Goal: Information Seeking & Learning: Learn about a topic

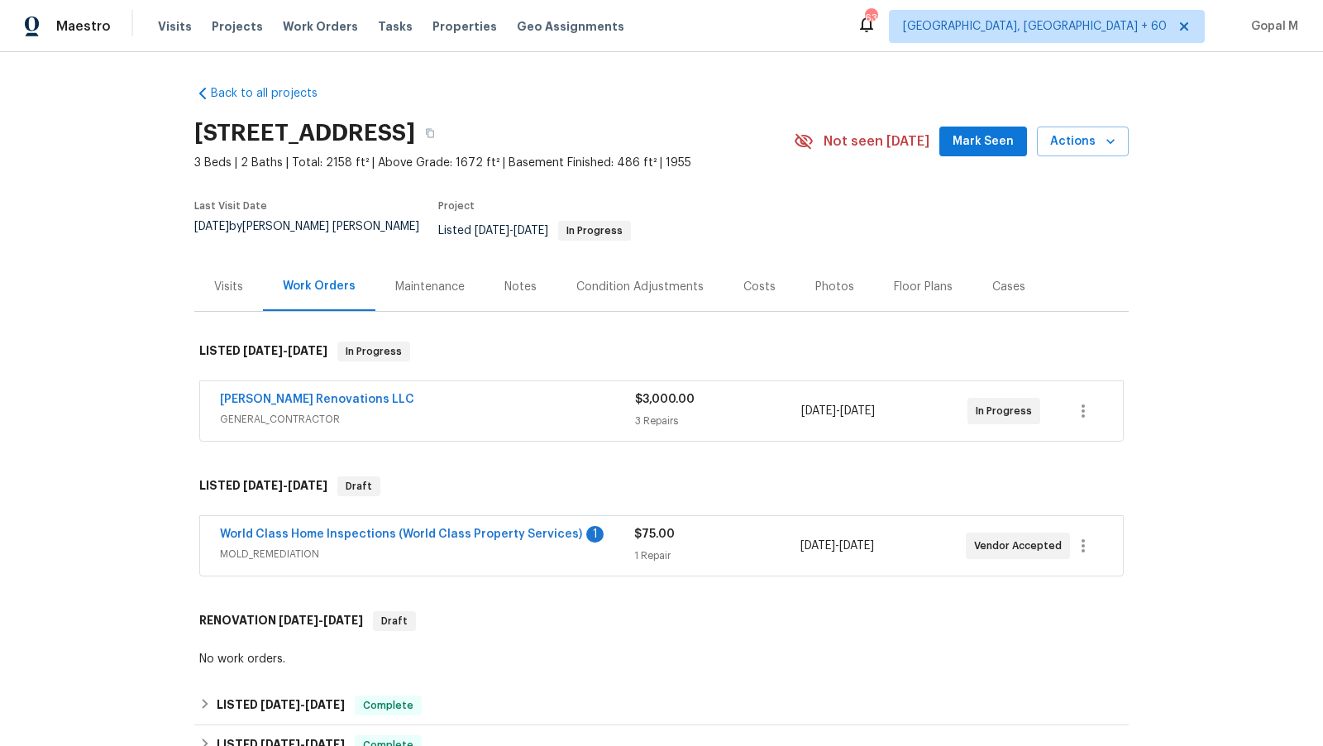
click at [548, 411] on span "GENERAL_CONTRACTOR" at bounding box center [427, 419] width 415 height 17
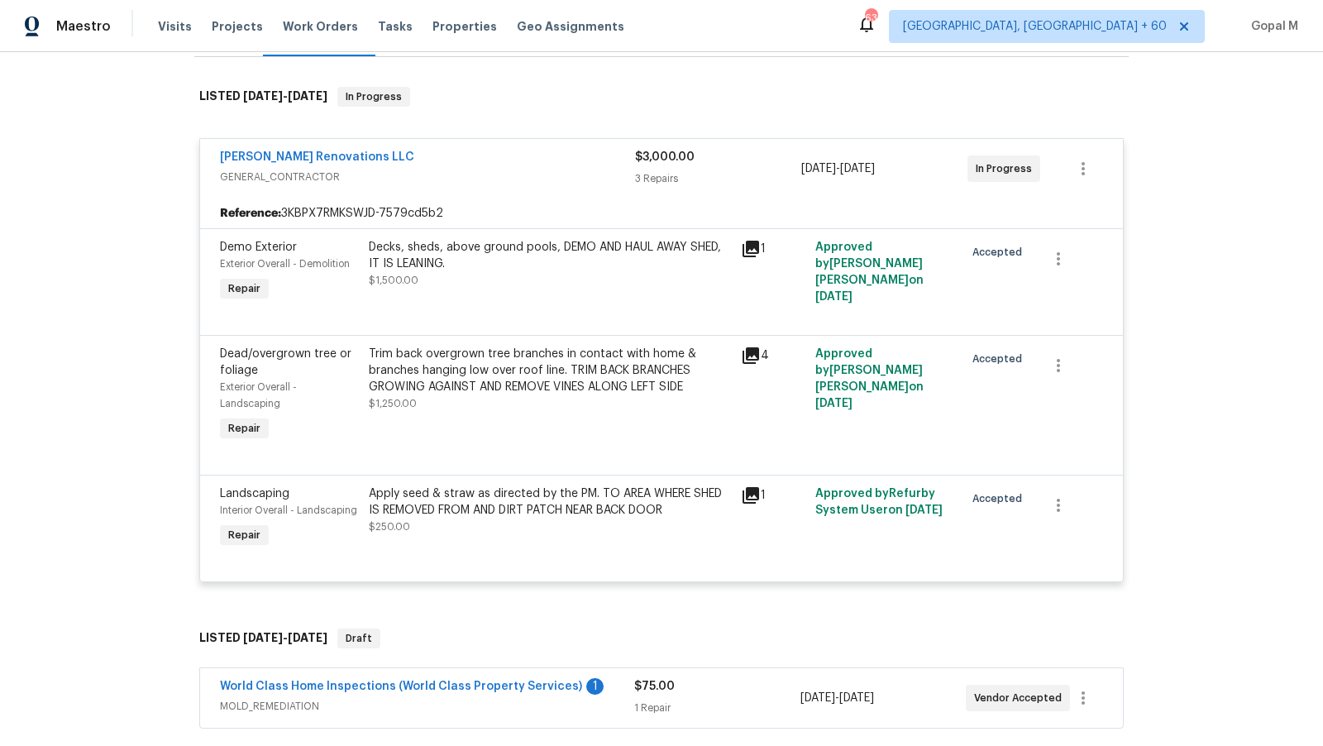
scroll to position [443, 0]
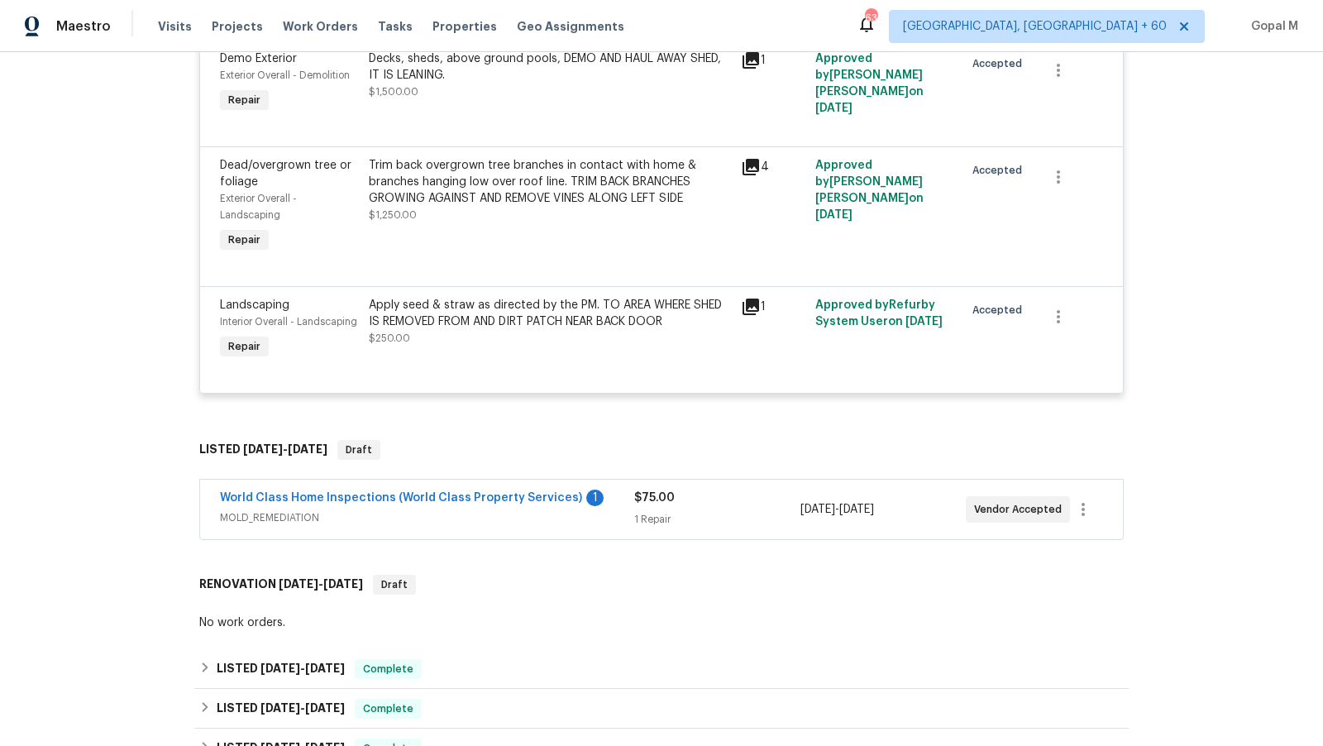
click at [605, 509] on span "MOLD_REMEDIATION" at bounding box center [427, 517] width 414 height 17
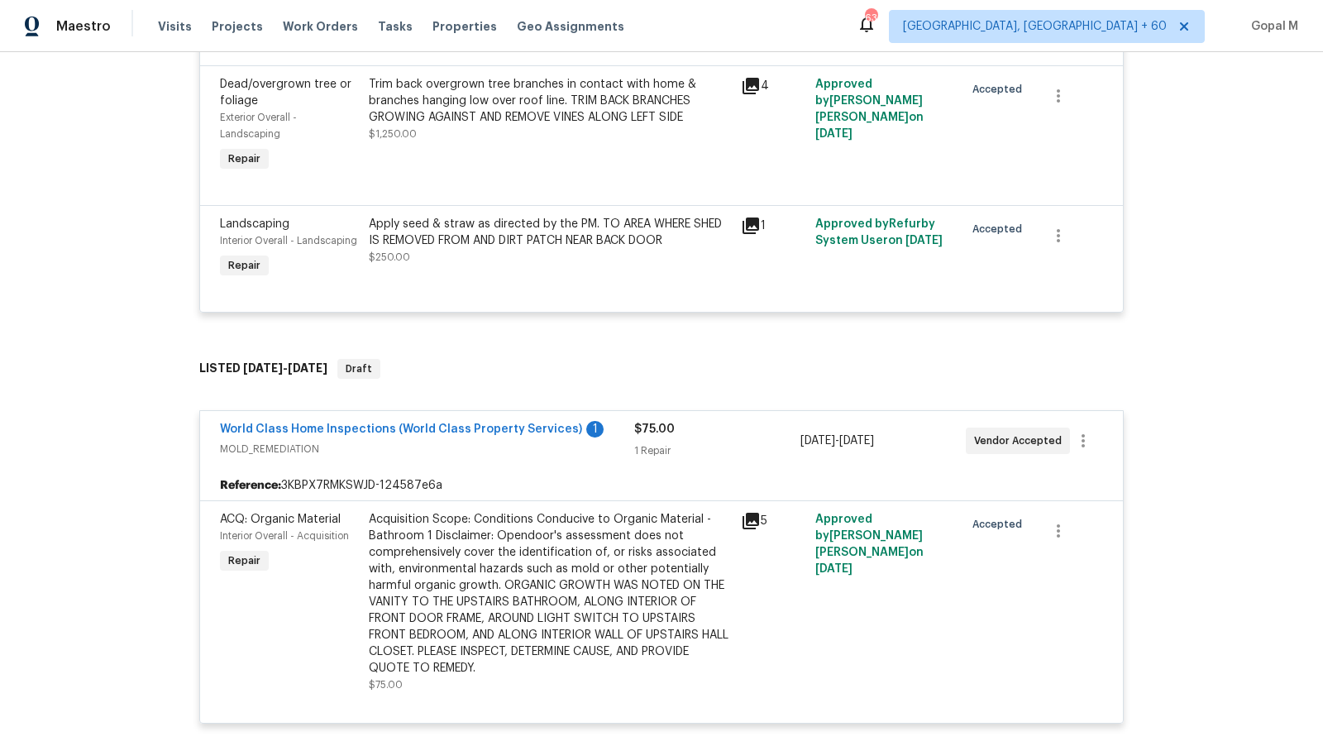
scroll to position [542, 0]
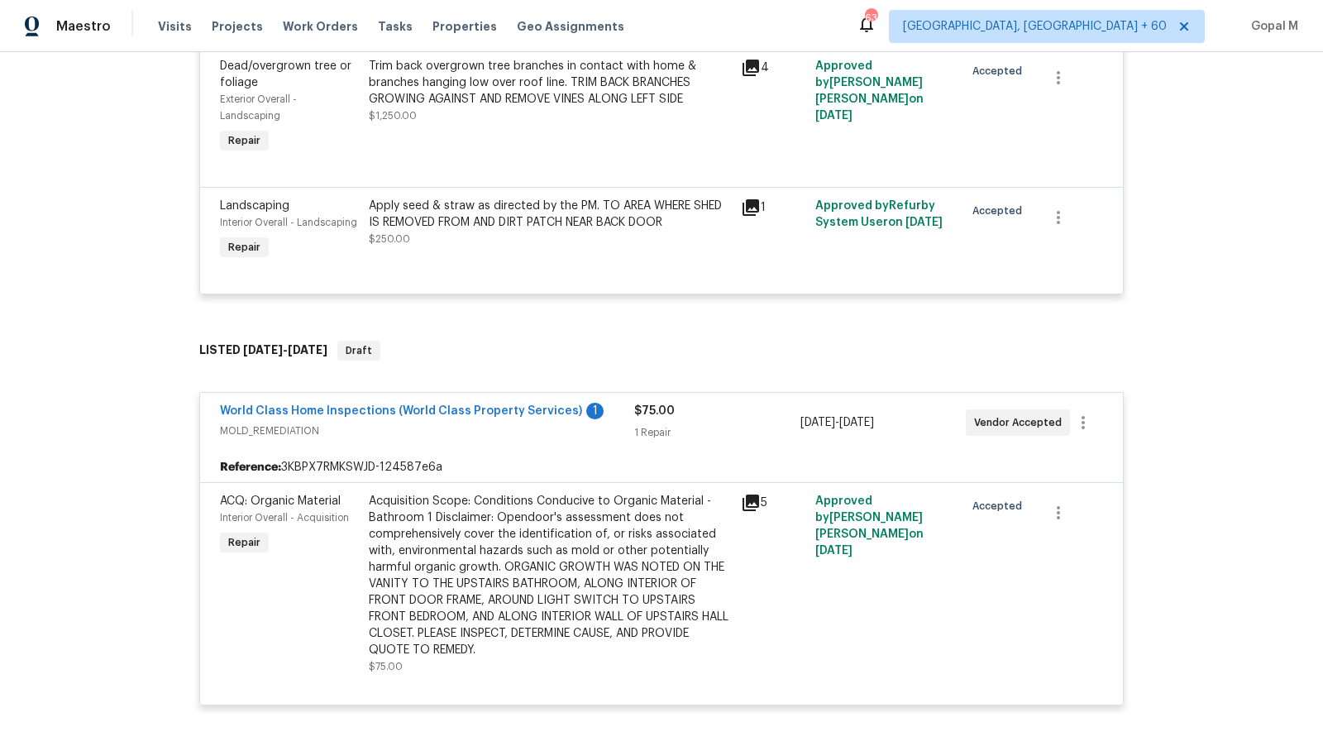
click at [580, 545] on div "Acquisition Scope: Conditions Conducive to Organic Material - Bathroom 1 Discla…" at bounding box center [550, 575] width 362 height 165
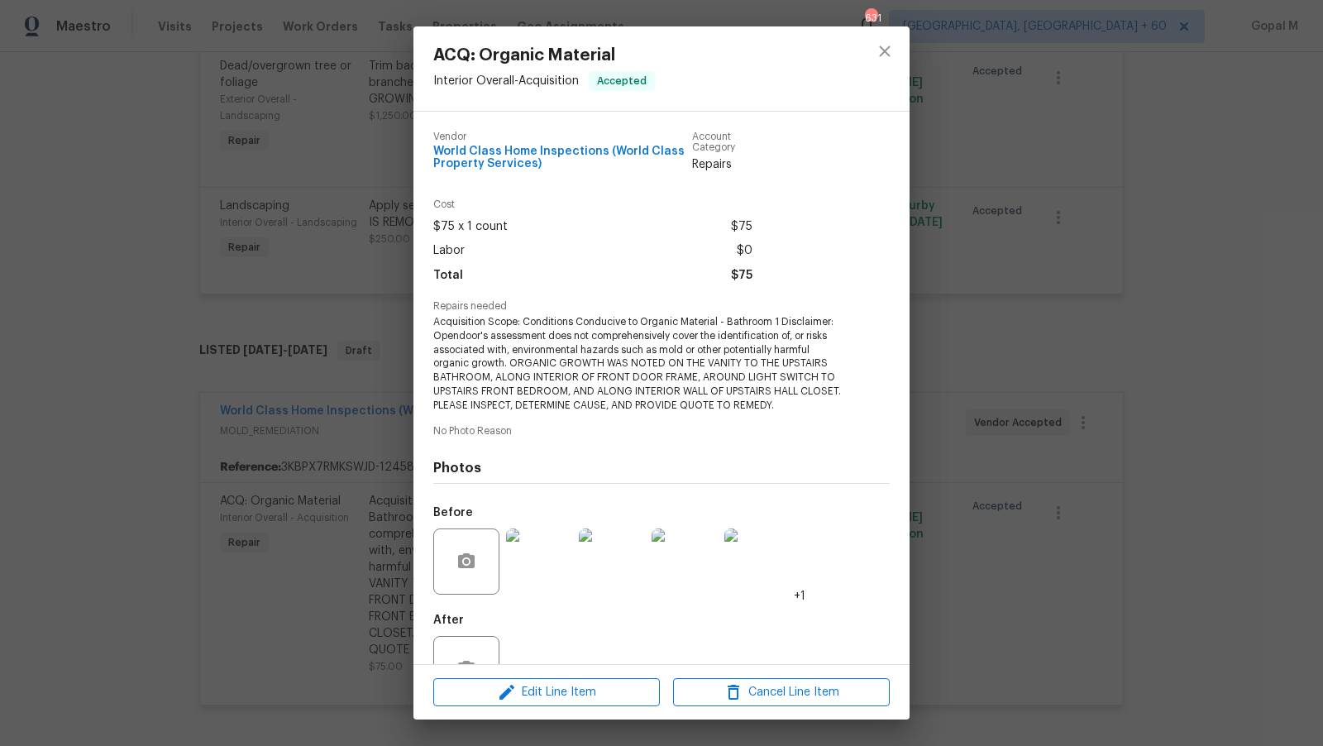
click at [542, 559] on img at bounding box center [539, 561] width 66 height 66
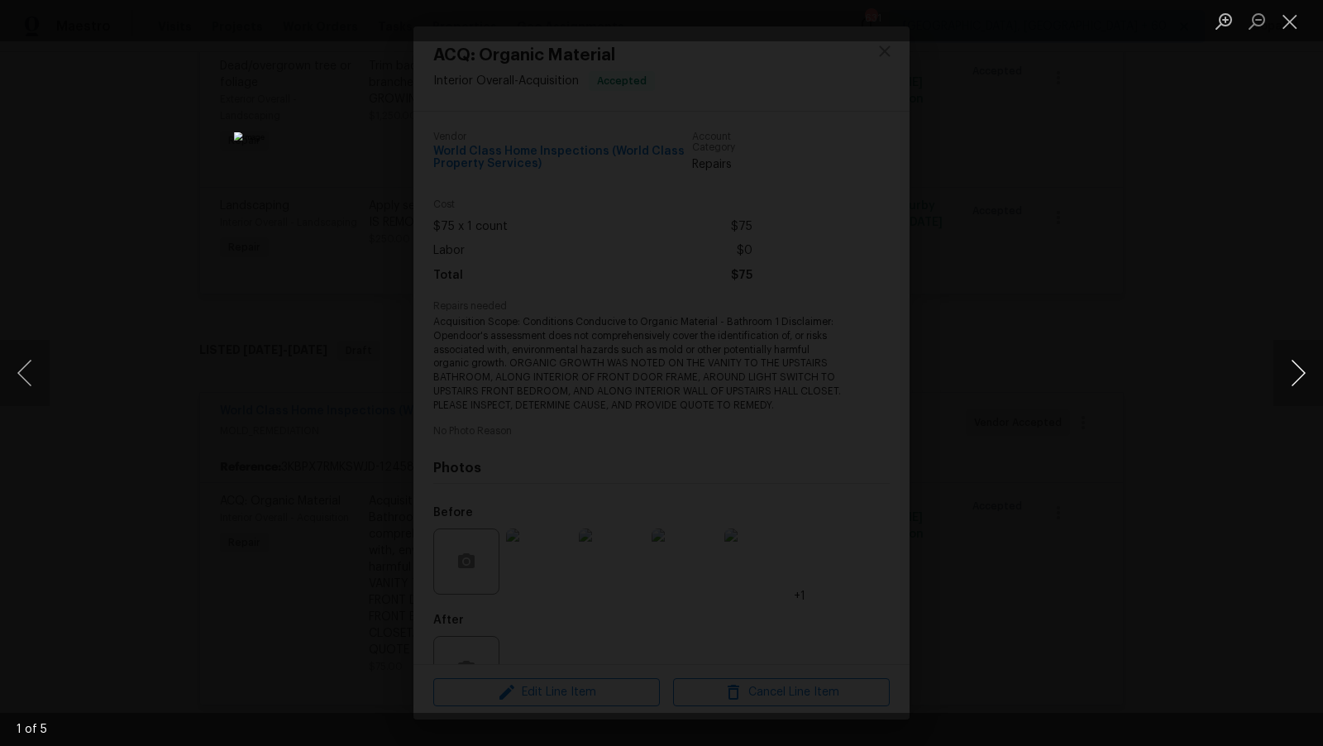
click at [1297, 370] on button "Next image" at bounding box center [1298, 373] width 50 height 66
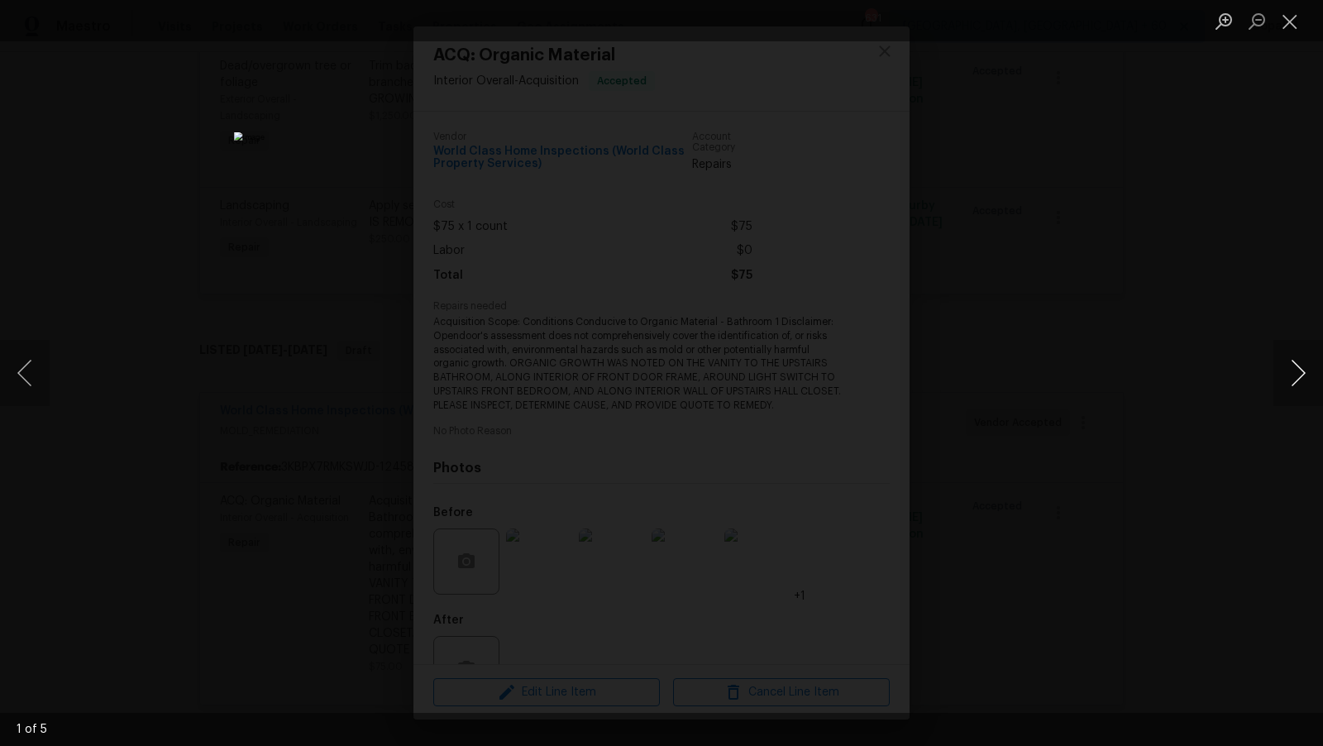
click at [1297, 370] on button "Next image" at bounding box center [1298, 373] width 50 height 66
click at [1287, 364] on button "Next image" at bounding box center [1298, 373] width 50 height 66
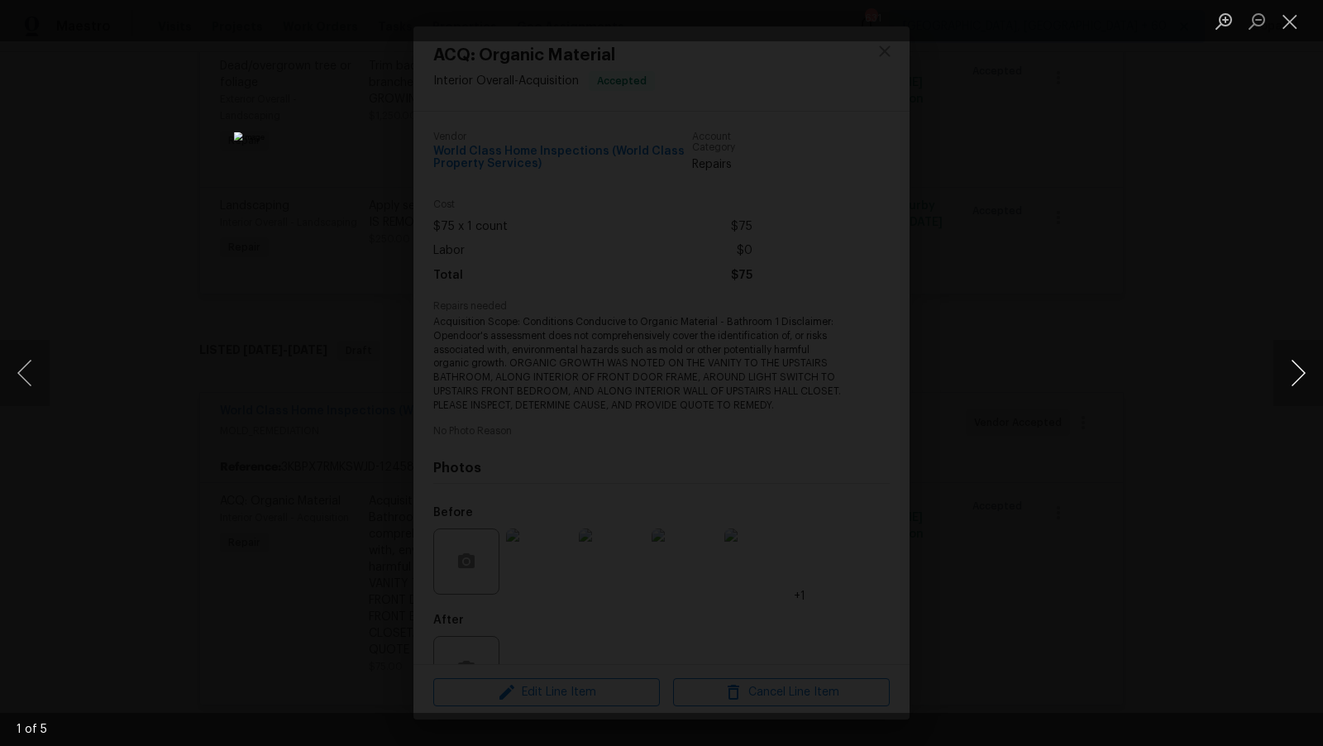
click at [1287, 364] on button "Next image" at bounding box center [1298, 373] width 50 height 66
click at [1290, 18] on button "Close lightbox" at bounding box center [1289, 21] width 33 height 29
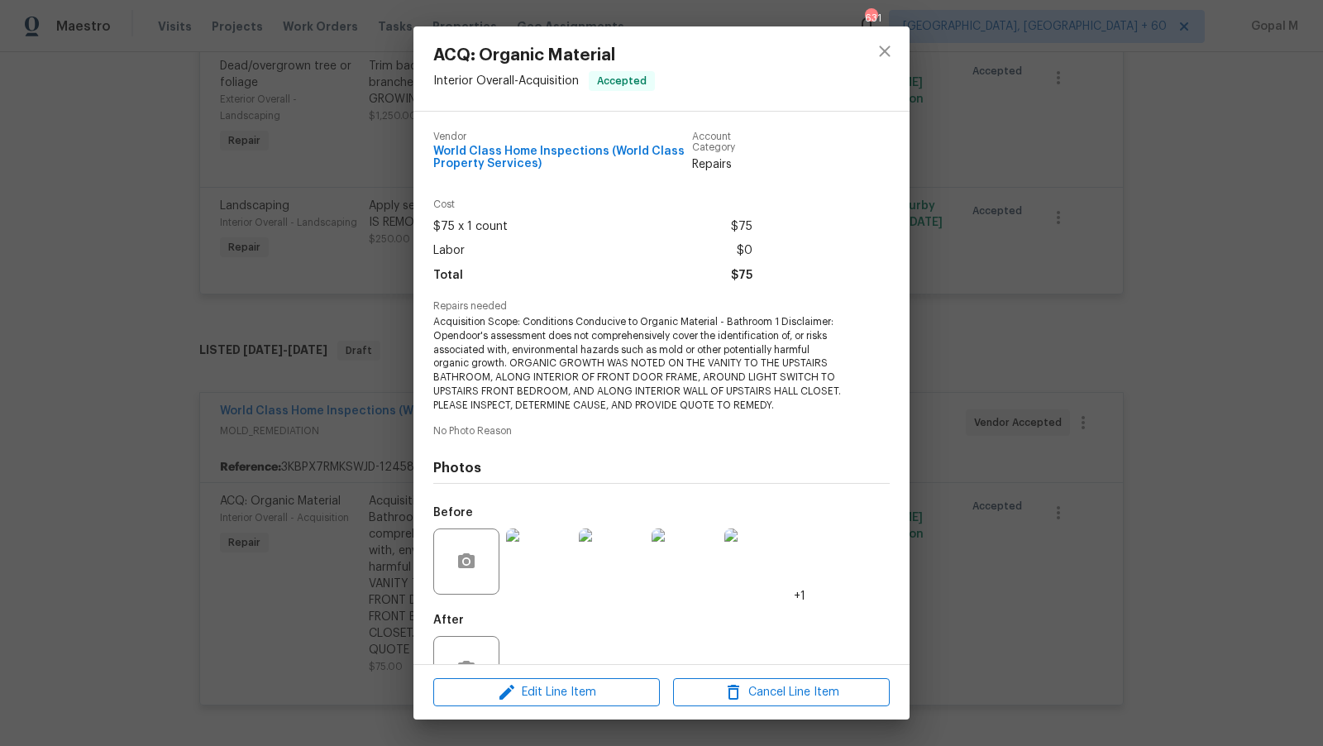
click at [926, 227] on div "ACQ: Organic Material Interior Overall - Acquisition Accepted Vendor World Clas…" at bounding box center [661, 373] width 1323 height 746
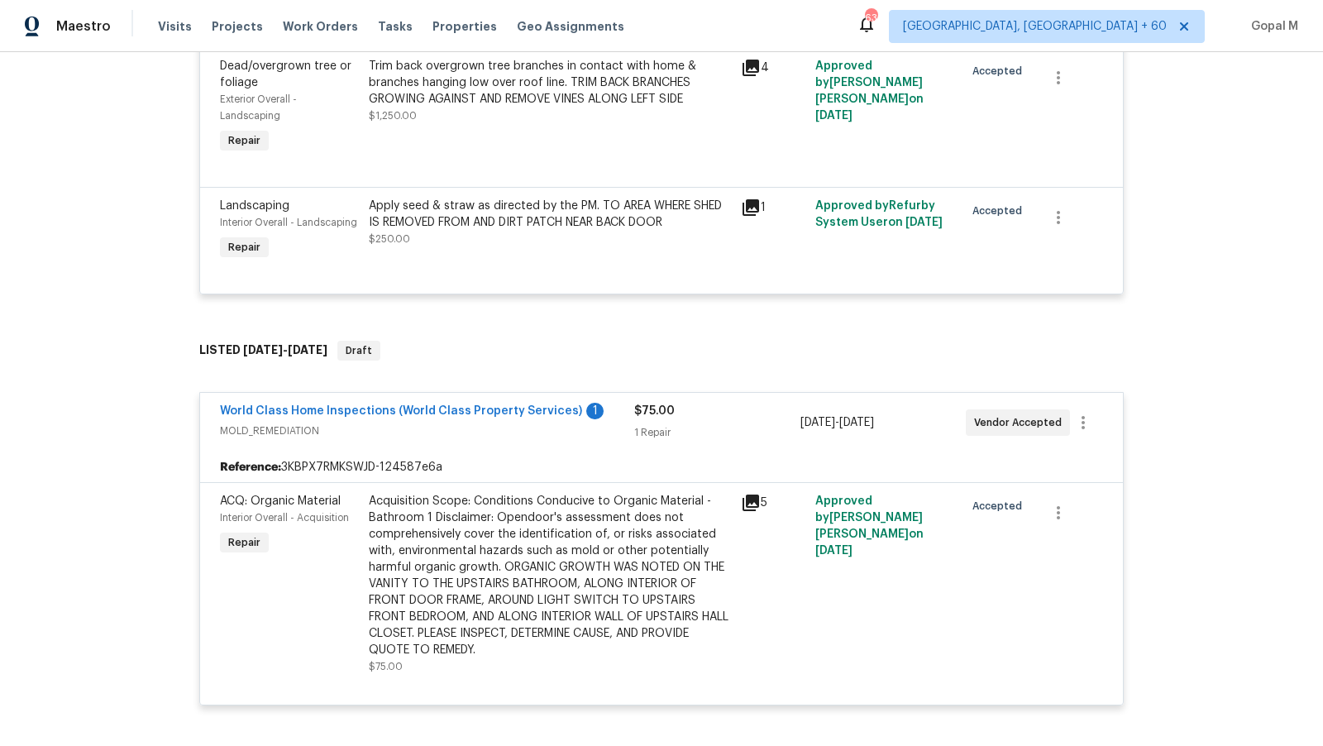
click at [584, 220] on div "Apply seed & straw as directed by the PM. TO AREA WHERE SHED IS REMOVED FROM AN…" at bounding box center [550, 223] width 362 height 50
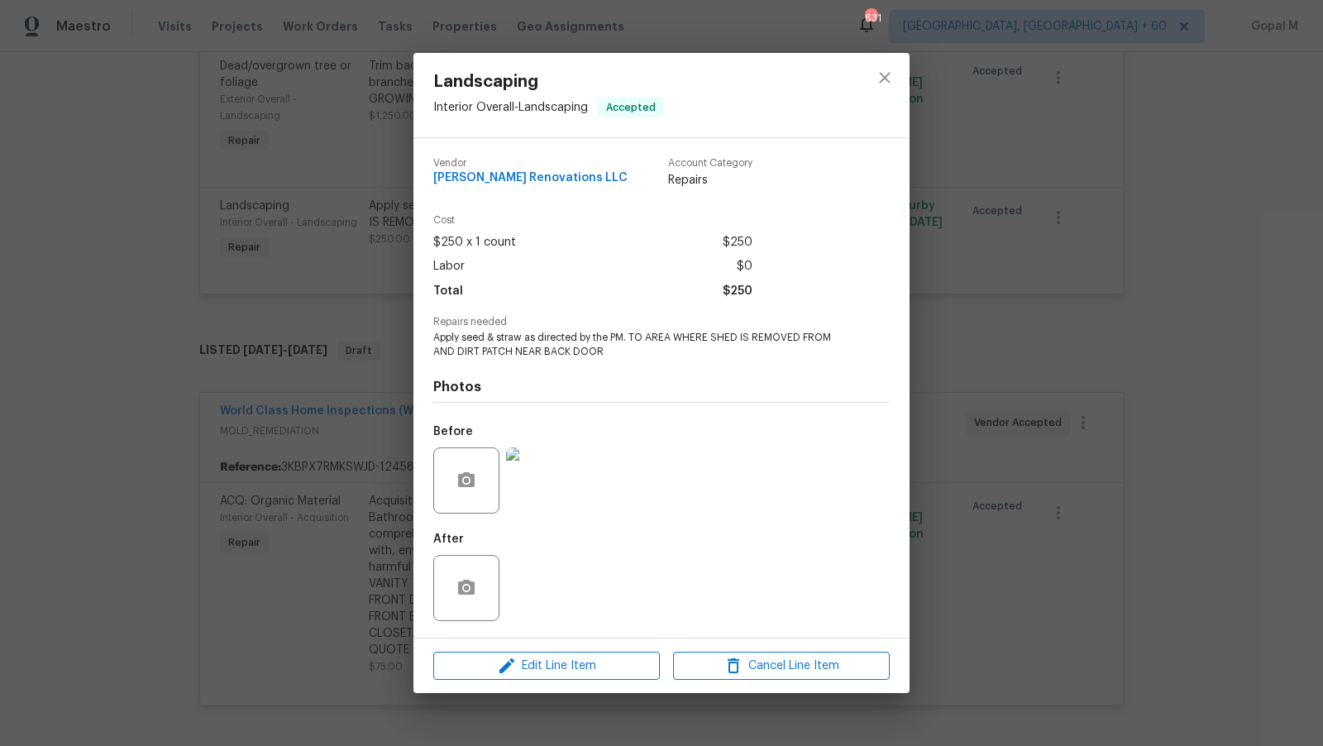
click at [528, 475] on img at bounding box center [539, 480] width 66 height 66
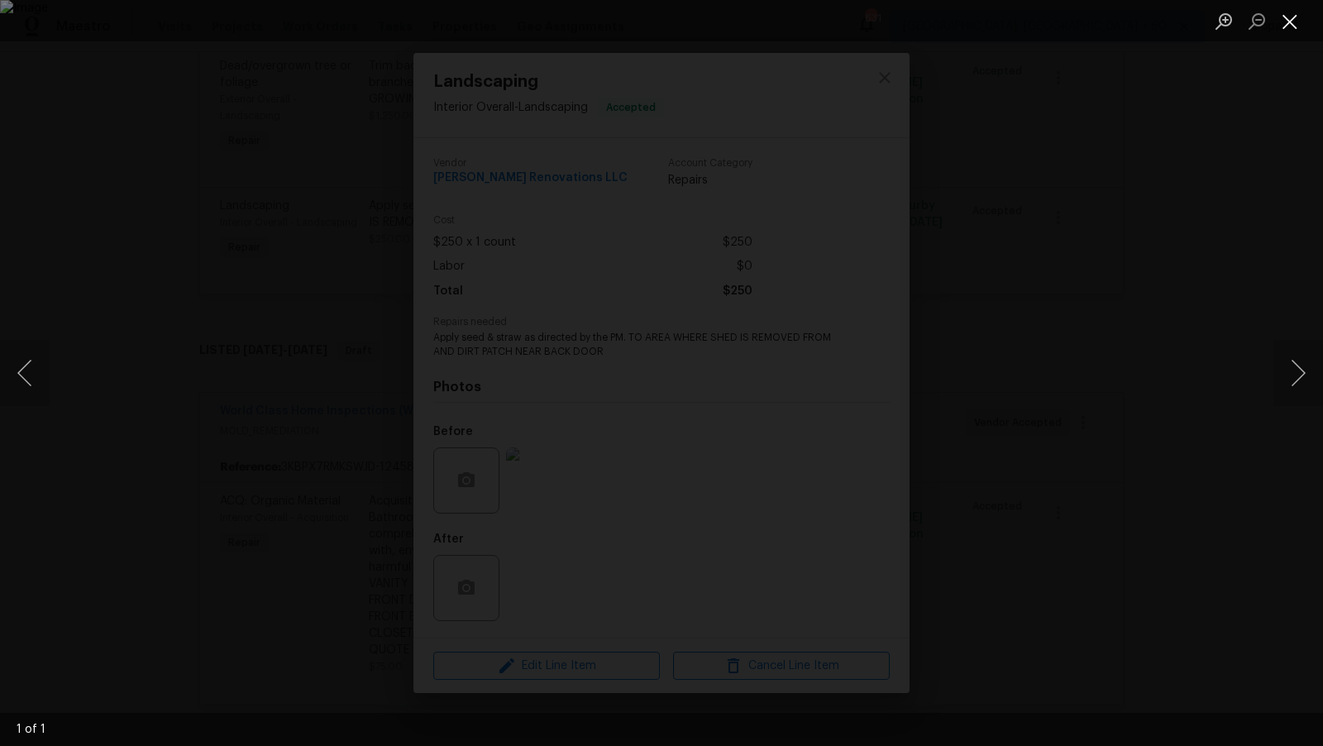
click at [1285, 17] on button "Close lightbox" at bounding box center [1289, 21] width 33 height 29
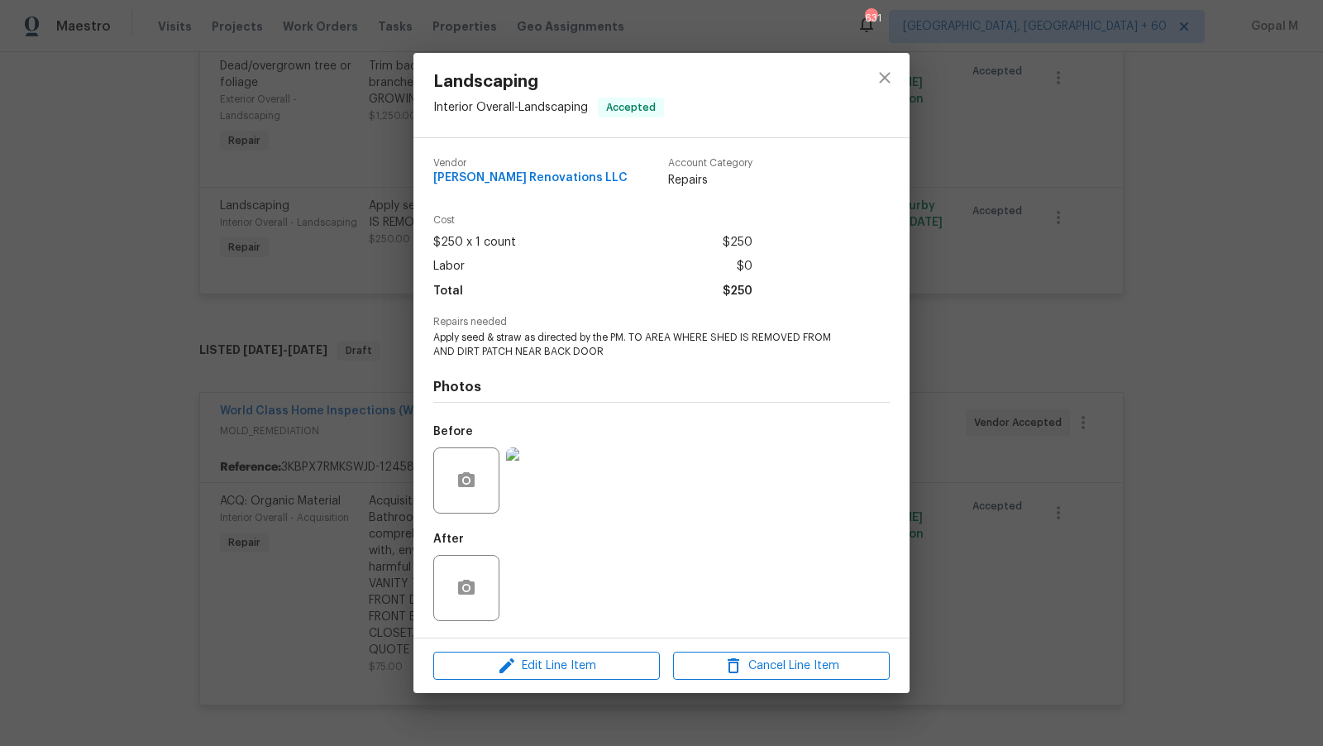
click at [935, 355] on div "Landscaping Interior Overall - Landscaping Accepted Vendor Aseem Renovations LL…" at bounding box center [661, 373] width 1323 height 746
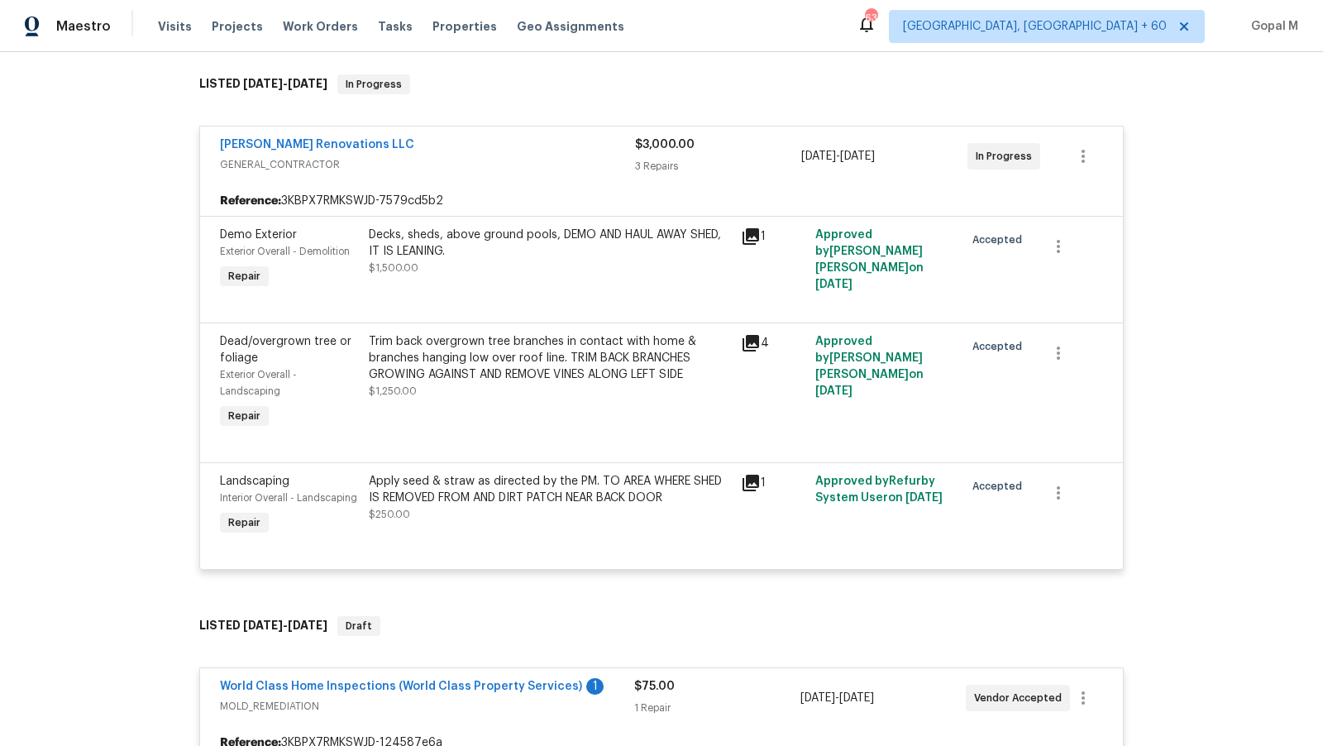
scroll to position [229, 0]
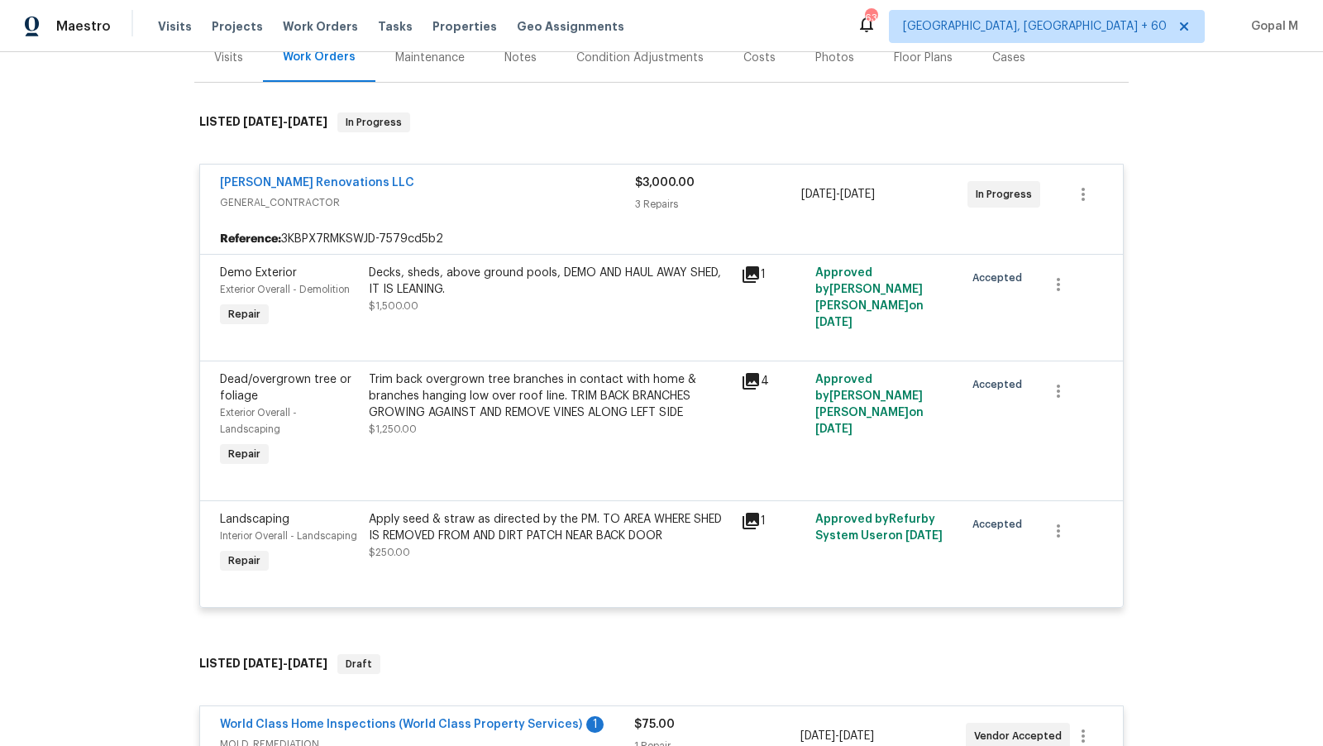
click at [669, 371] on div "Trim back overgrown tree branches in contact with home & branches hanging low o…" at bounding box center [550, 396] width 362 height 50
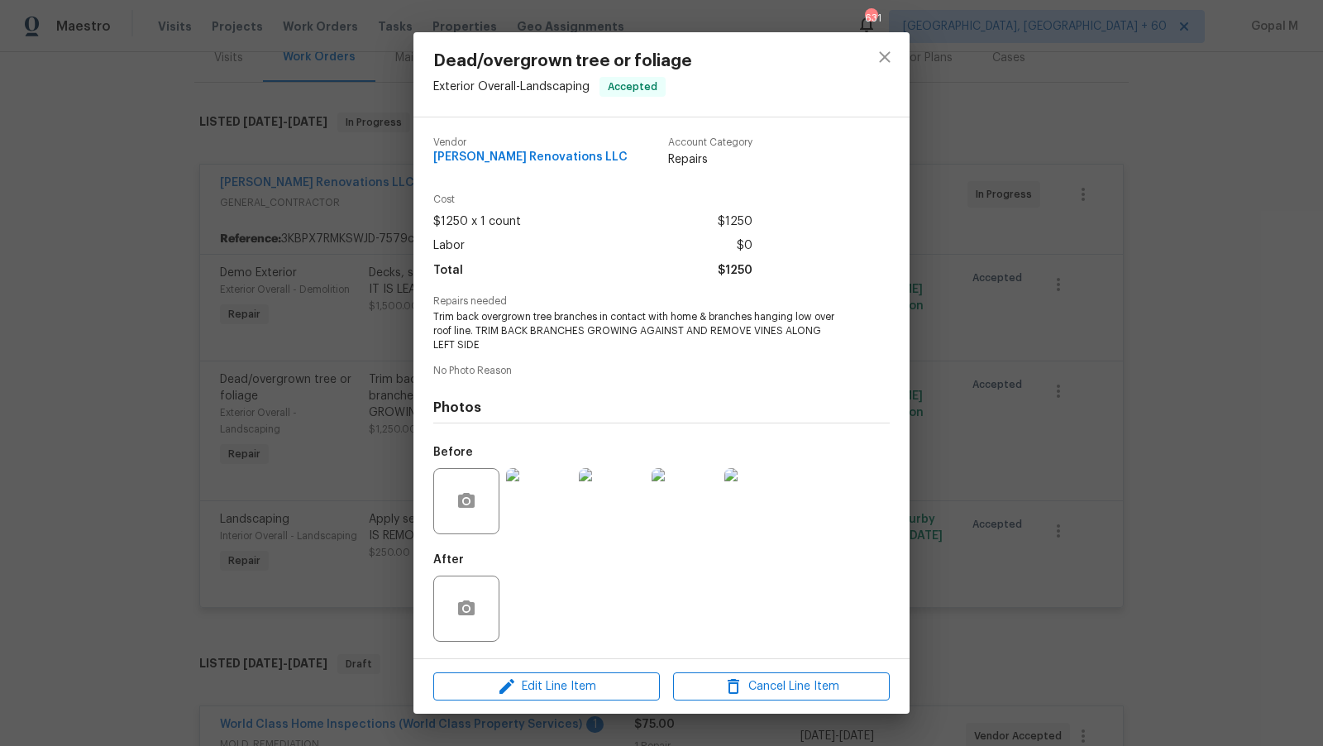
click at [527, 509] on img at bounding box center [539, 501] width 66 height 66
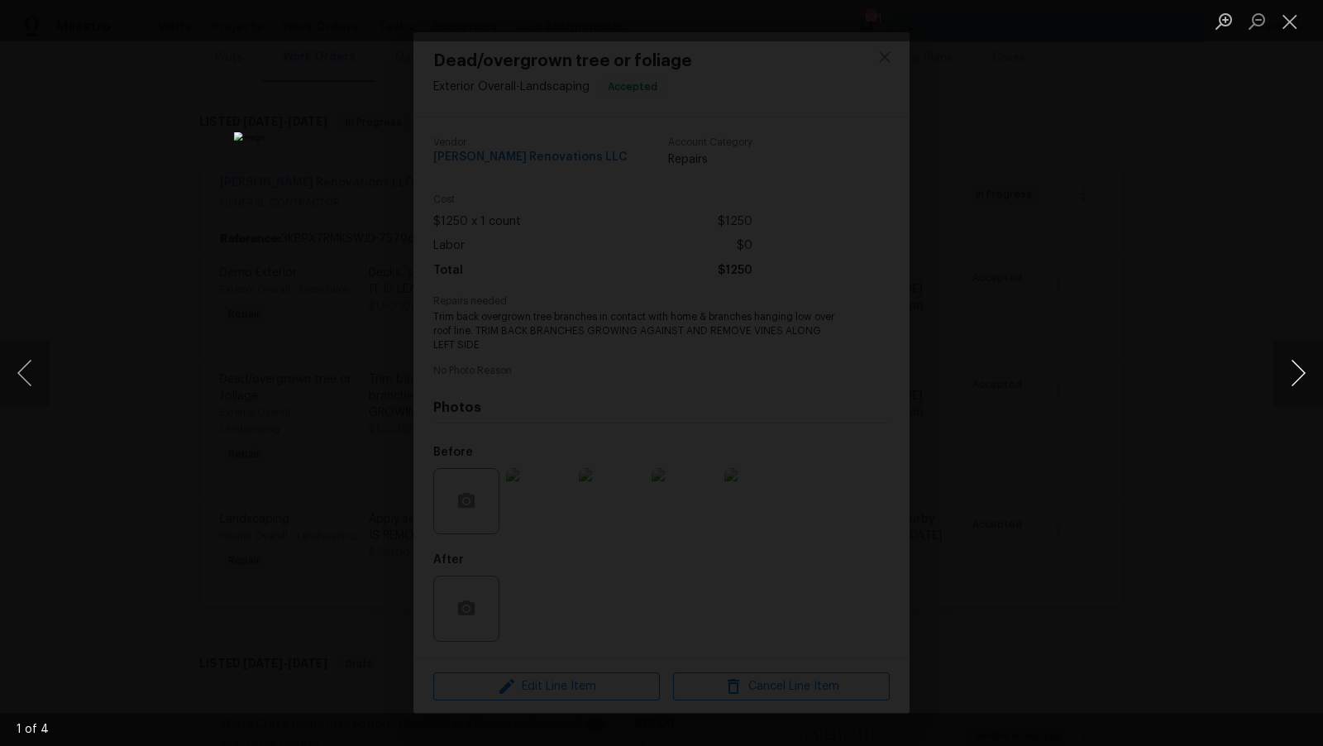
click at [1280, 363] on button "Next image" at bounding box center [1298, 373] width 50 height 66
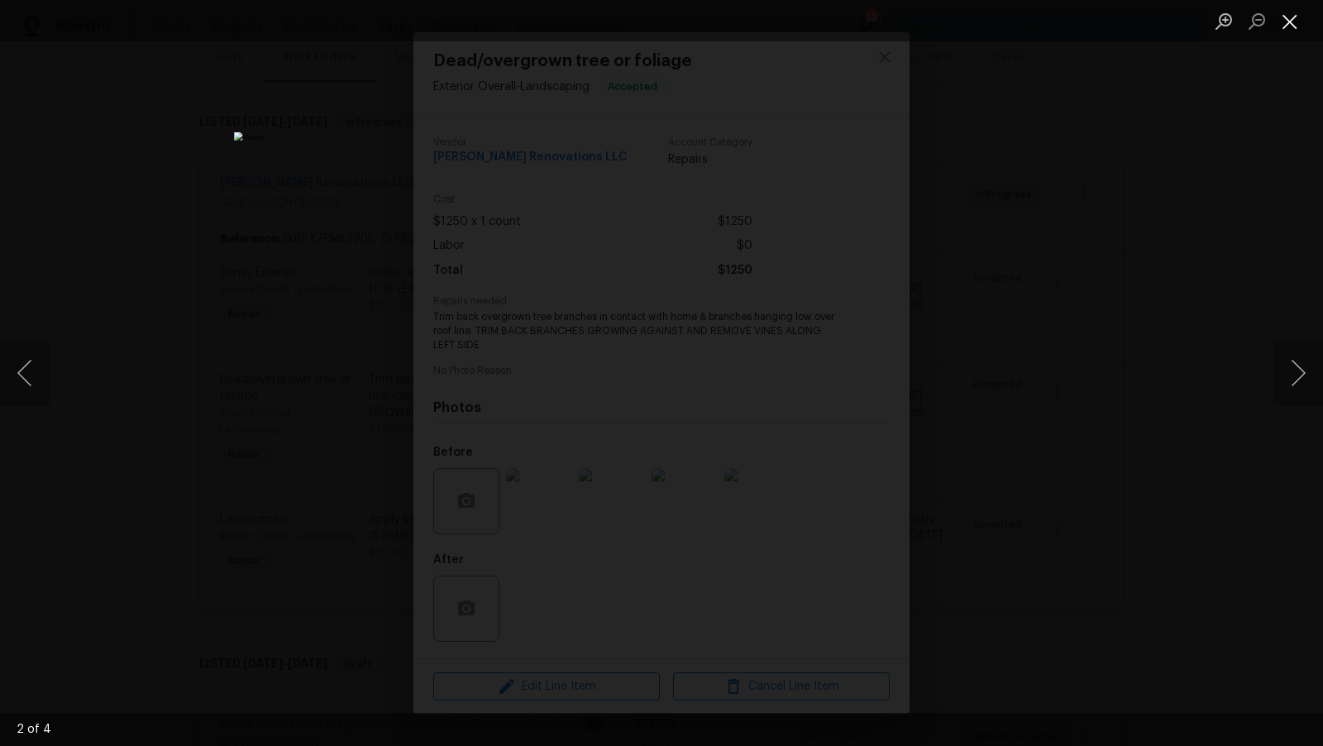
click at [1282, 26] on button "Close lightbox" at bounding box center [1289, 21] width 33 height 29
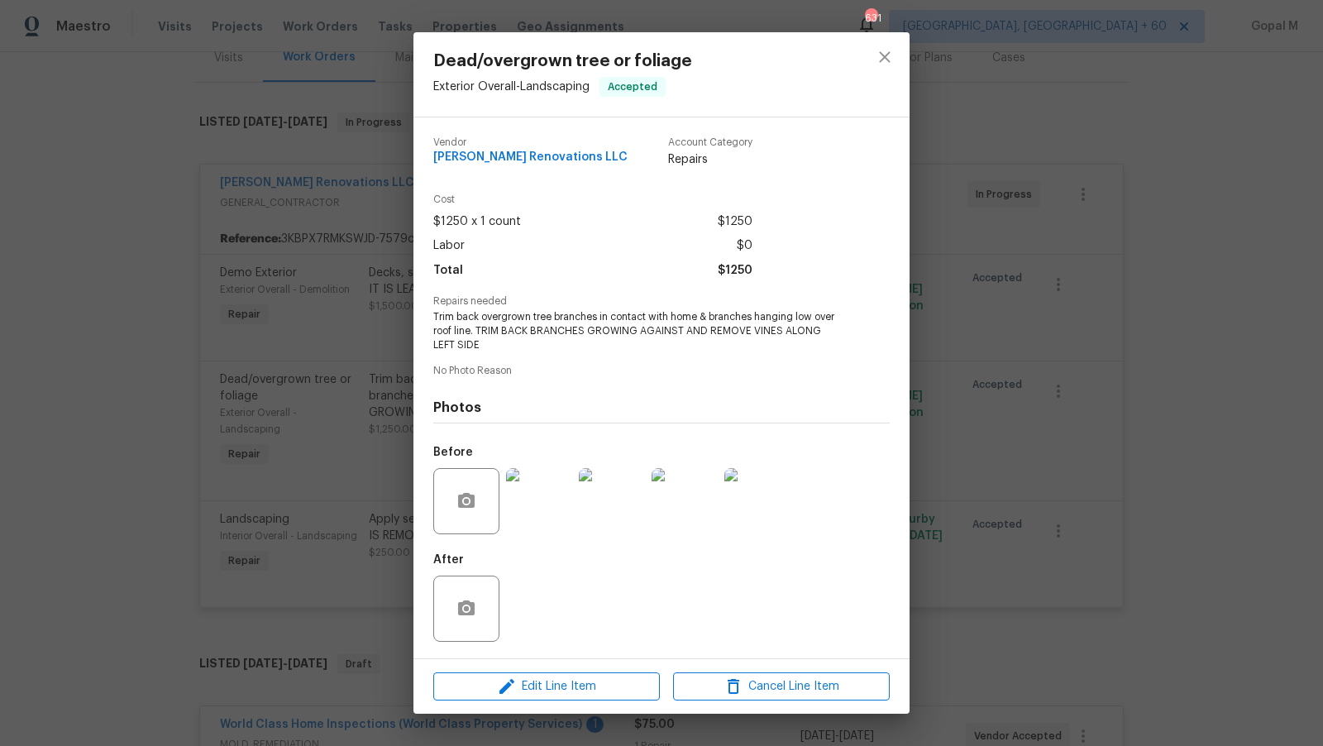
click at [969, 336] on div "Dead/overgrown tree or foliage Exterior Overall - Landscaping Accepted Vendor A…" at bounding box center [661, 373] width 1323 height 746
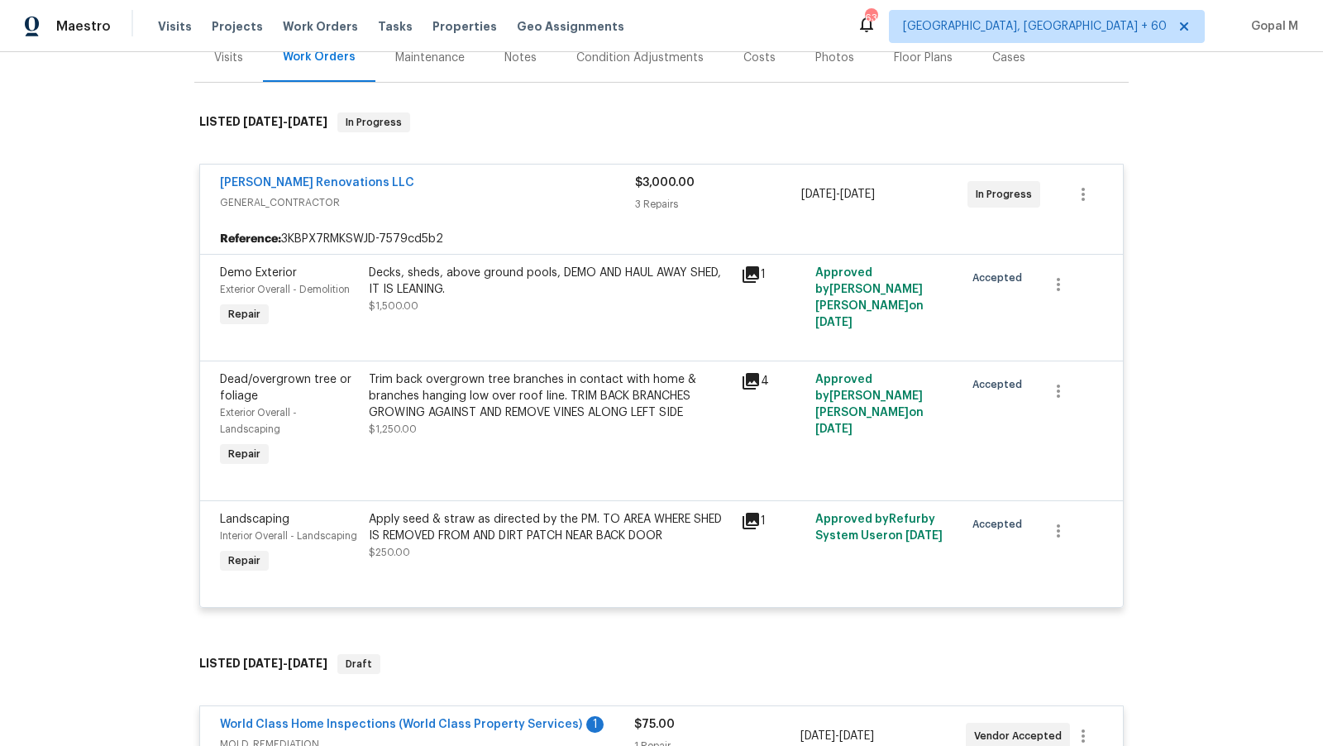
click at [669, 276] on div "Decks, sheds, above ground pools, DEMO AND HAUL AWAY SHED, IT IS LEANING." at bounding box center [550, 281] width 362 height 33
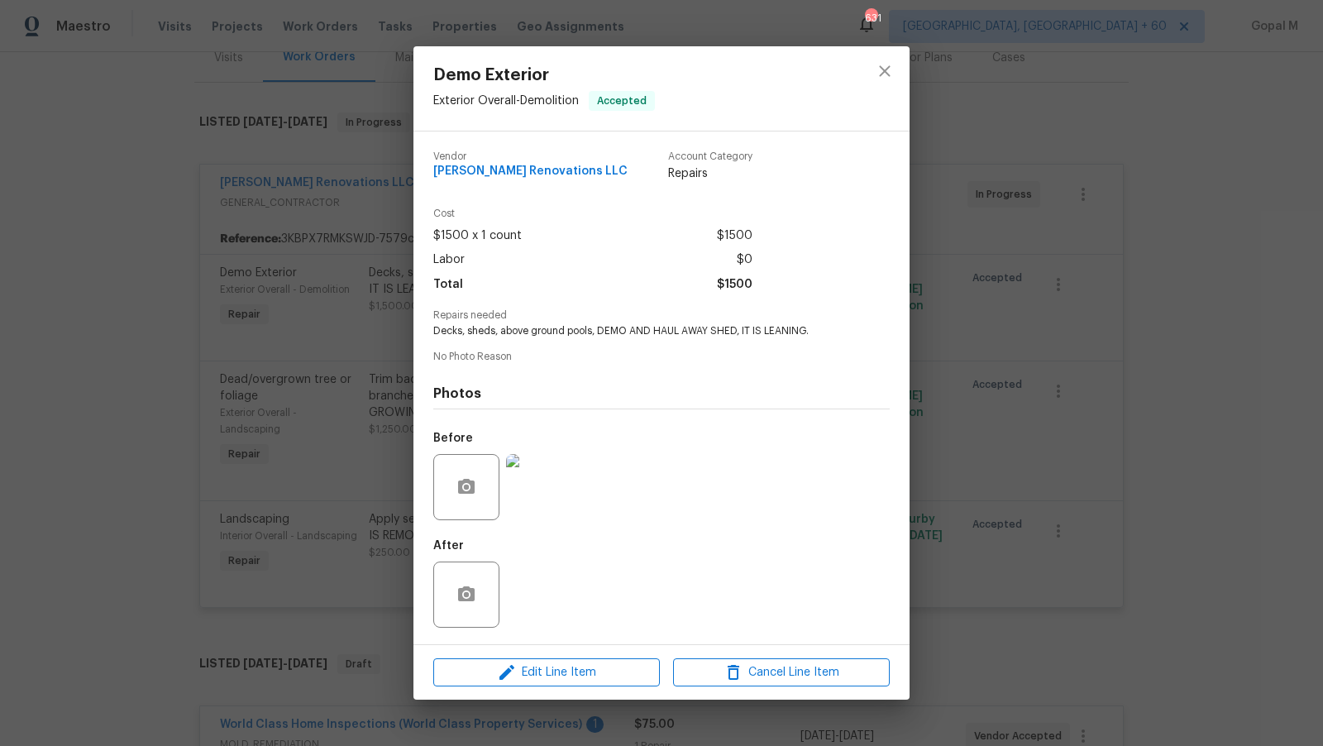
click at [931, 376] on div "Demo Exterior Exterior Overall - Demolition Accepted Vendor Aseem Renovations L…" at bounding box center [661, 373] width 1323 height 746
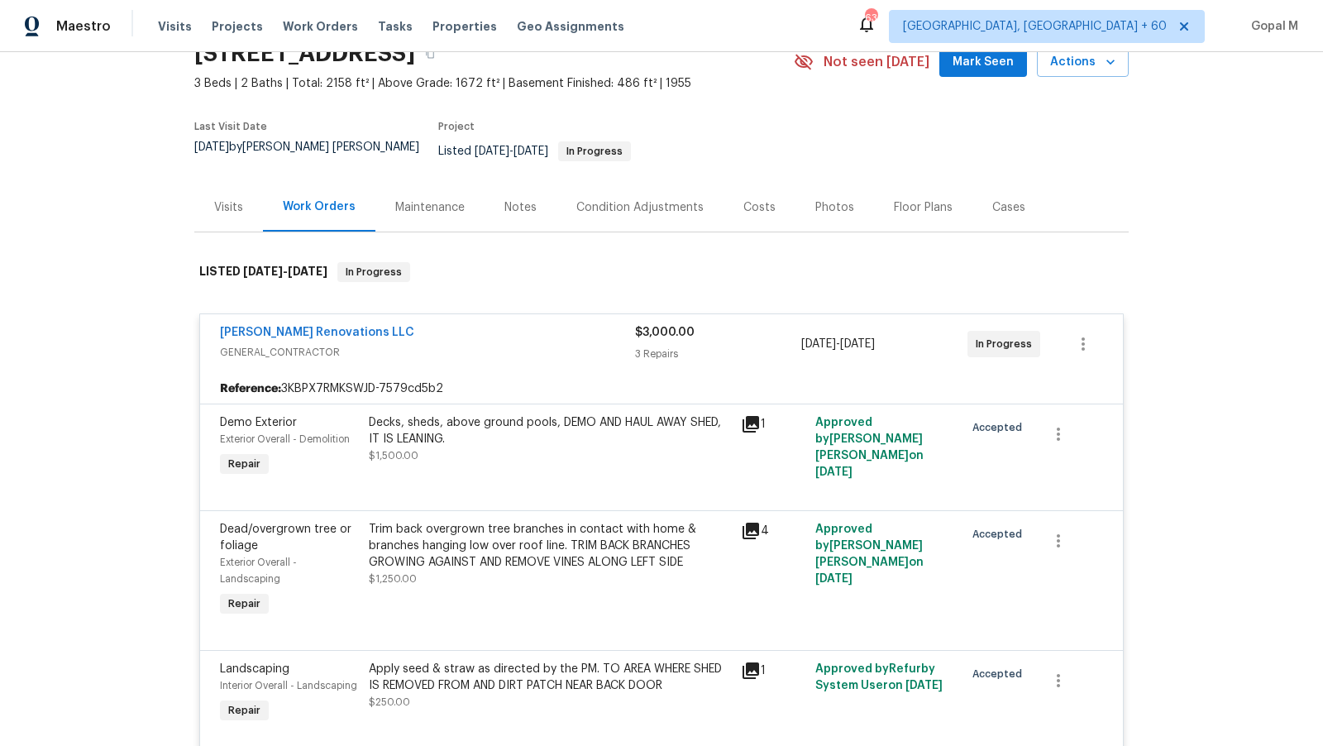
scroll to position [80, 0]
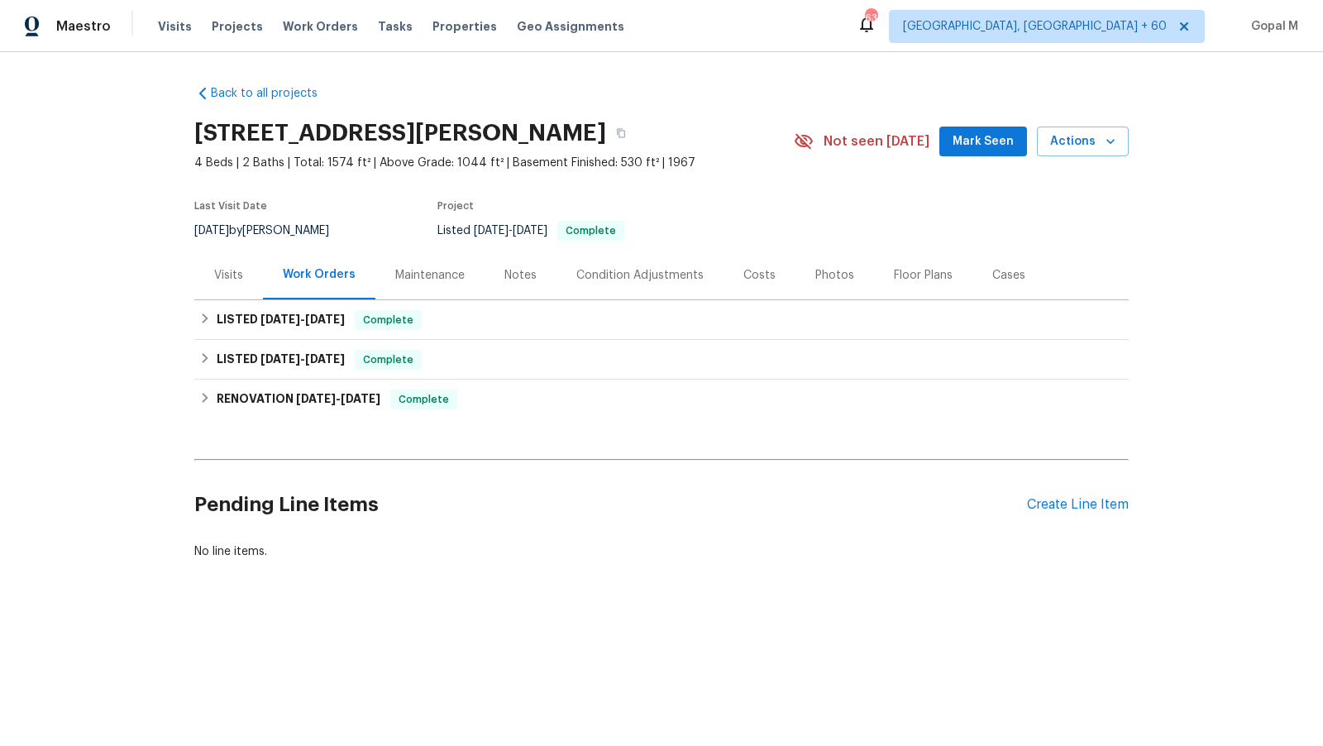
click at [251, 288] on div "Visits" at bounding box center [228, 275] width 69 height 49
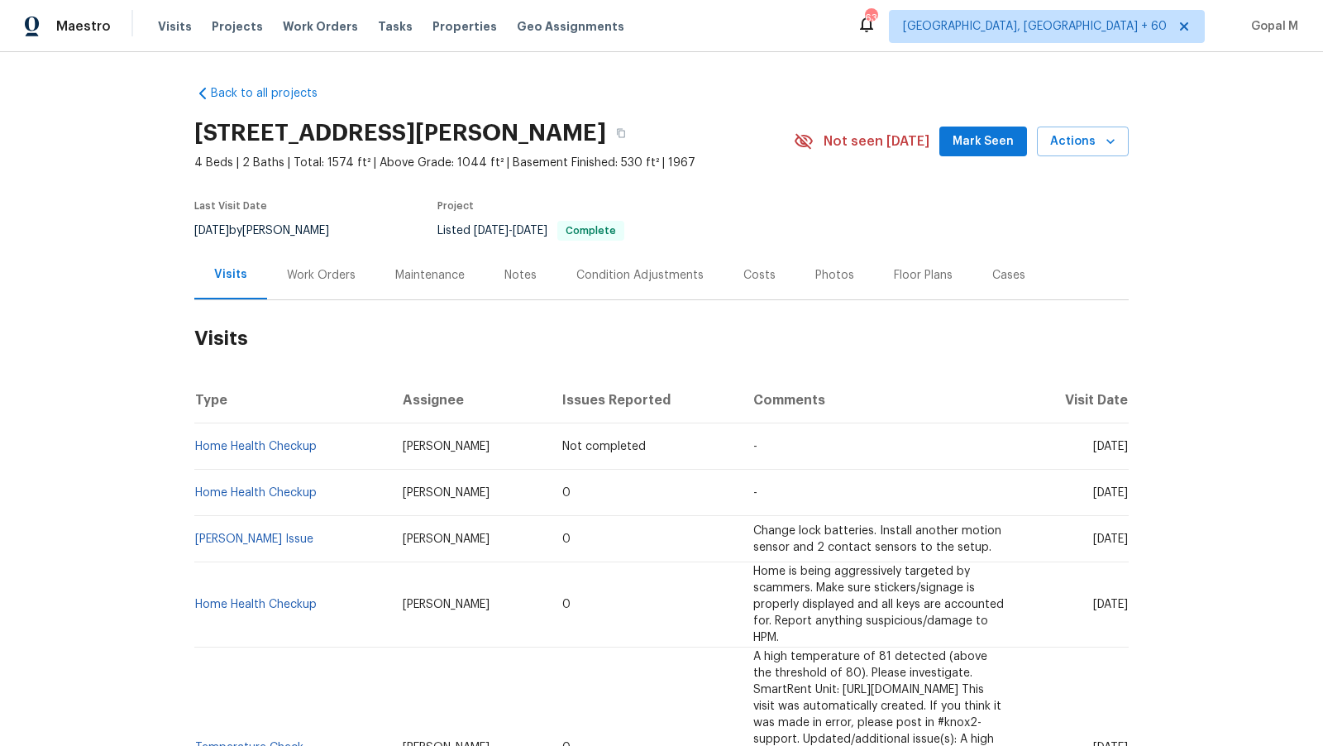
click at [342, 275] on div "Work Orders" at bounding box center [321, 275] width 69 height 17
